Goal: Navigation & Orientation: Find specific page/section

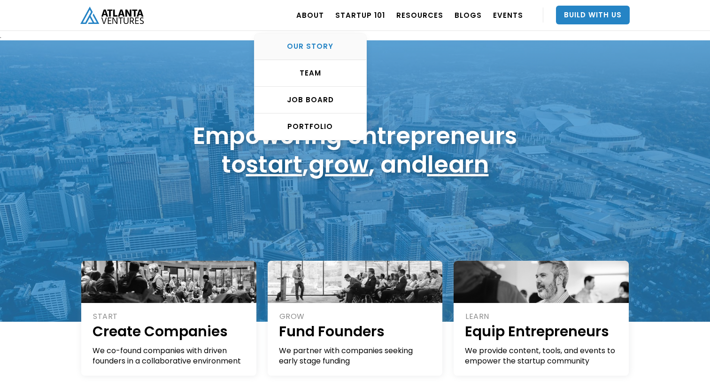
click at [320, 47] on div "OUR STORY" at bounding box center [310, 46] width 112 height 9
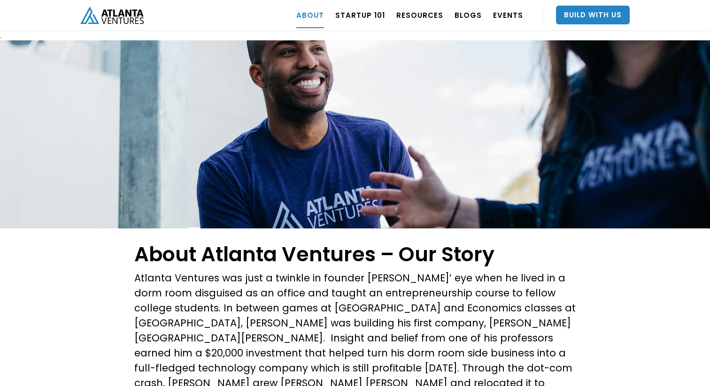
click at [116, 7] on img "home" at bounding box center [111, 15] width 63 height 17
